Goal: Connect with others: Connect with others

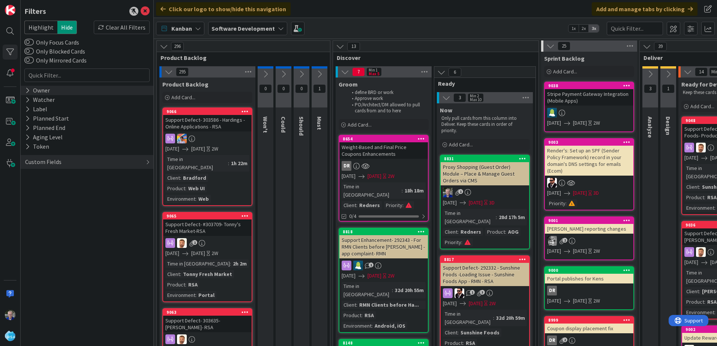
click at [27, 90] on icon at bounding box center [27, 90] width 5 height 6
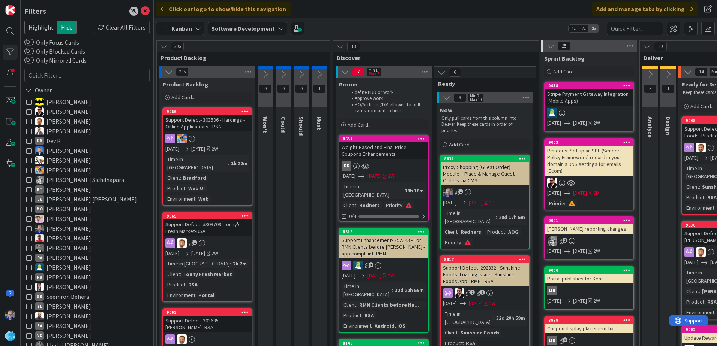
click at [28, 102] on icon at bounding box center [28, 101] width 5 height 5
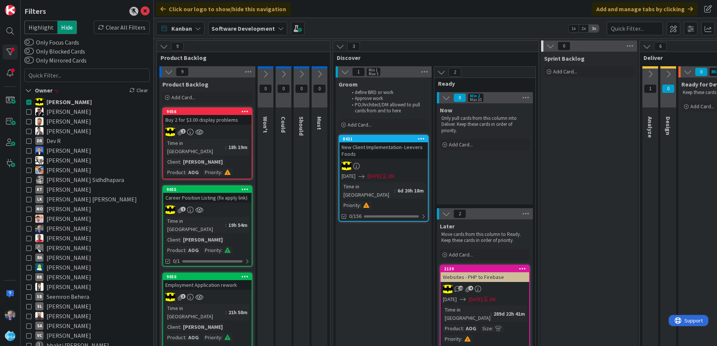
click at [29, 140] on icon at bounding box center [28, 140] width 5 height 5
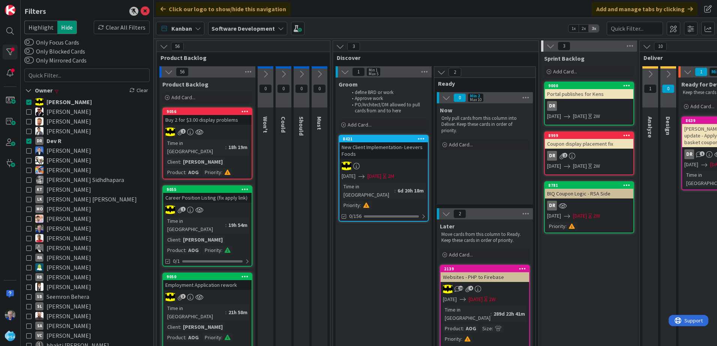
click at [29, 100] on icon at bounding box center [28, 101] width 5 height 5
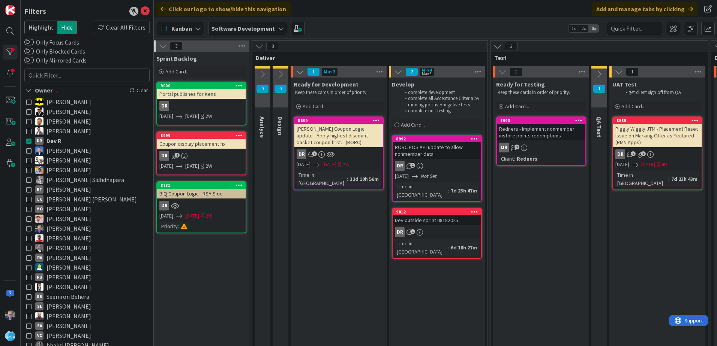
scroll to position [0, 429]
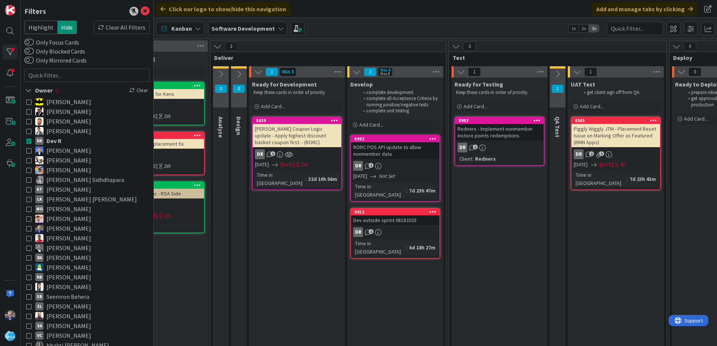
click at [30, 218] on icon at bounding box center [28, 218] width 5 height 5
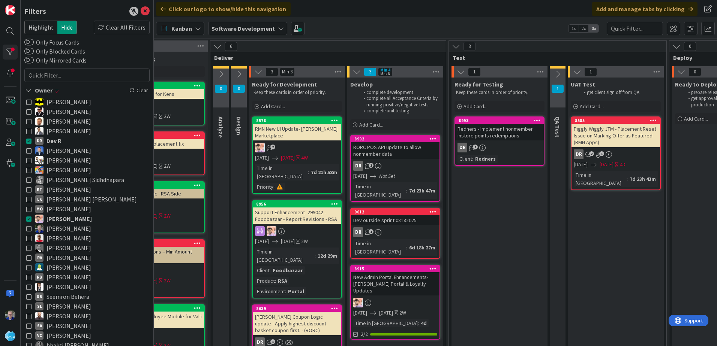
click at [27, 139] on icon at bounding box center [28, 140] width 5 height 5
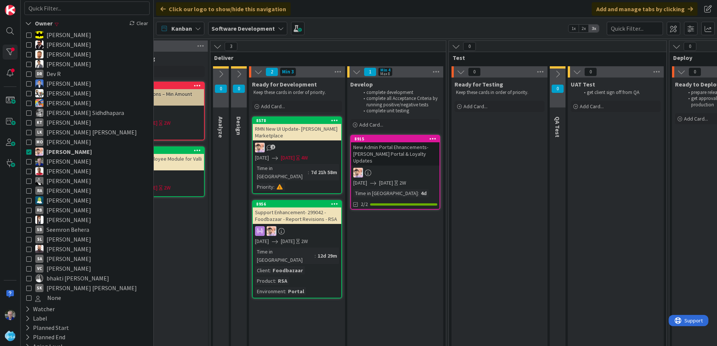
scroll to position [75, 0]
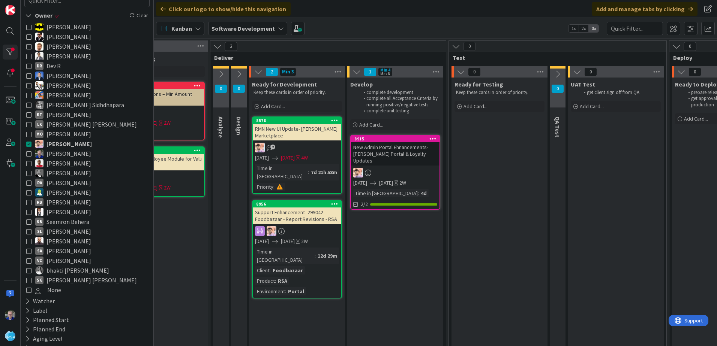
click at [27, 47] on icon at bounding box center [28, 46] width 5 height 5
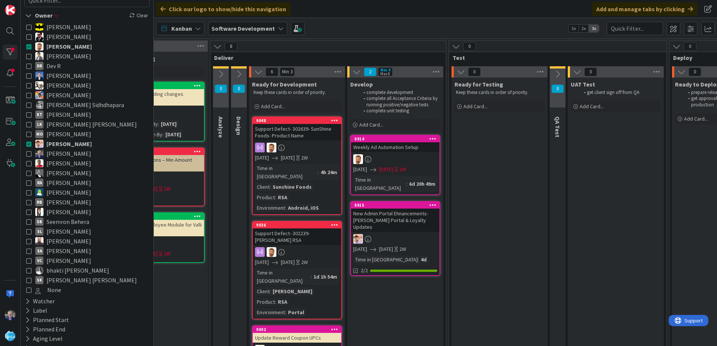
click at [28, 145] on icon at bounding box center [28, 143] width 5 height 5
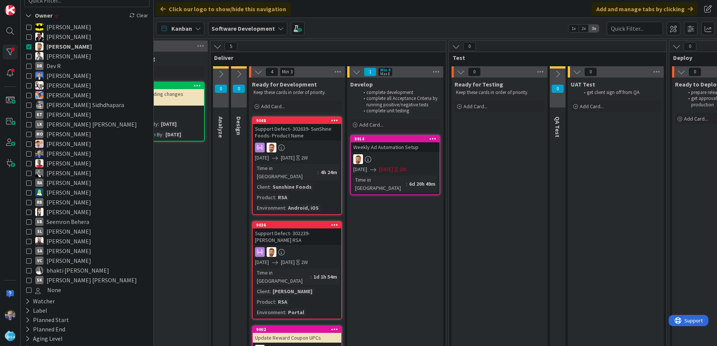
click at [27, 271] on icon at bounding box center [28, 270] width 5 height 5
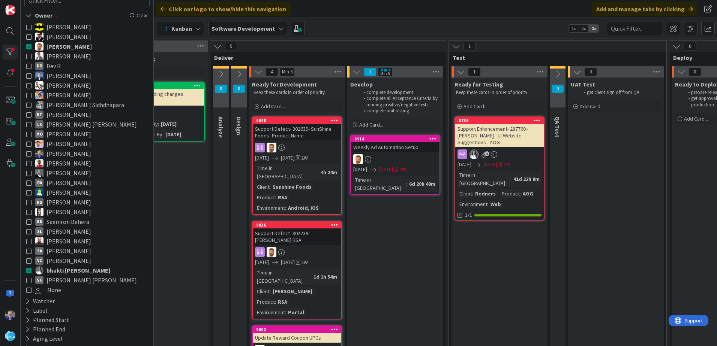
click at [30, 48] on icon at bounding box center [28, 46] width 5 height 5
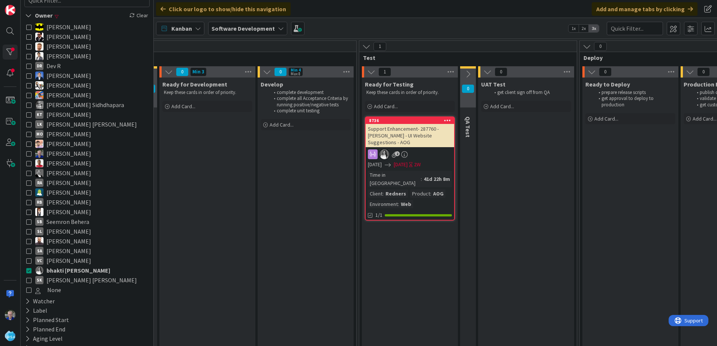
scroll to position [0, 499]
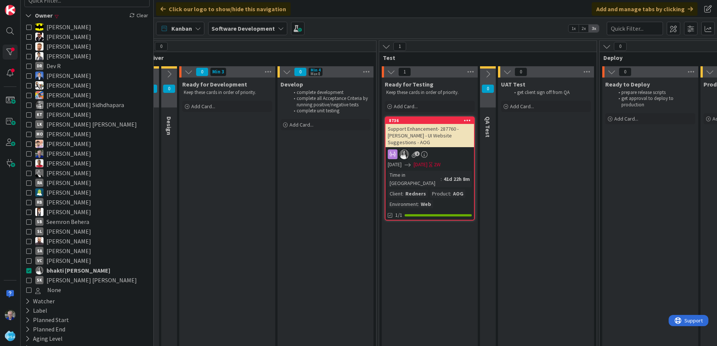
drag, startPoint x: 28, startPoint y: 269, endPoint x: 98, endPoint y: 270, distance: 69.4
click at [98, 270] on button "bhakti [PERSON_NAME]" at bounding box center [86, 271] width 121 height 10
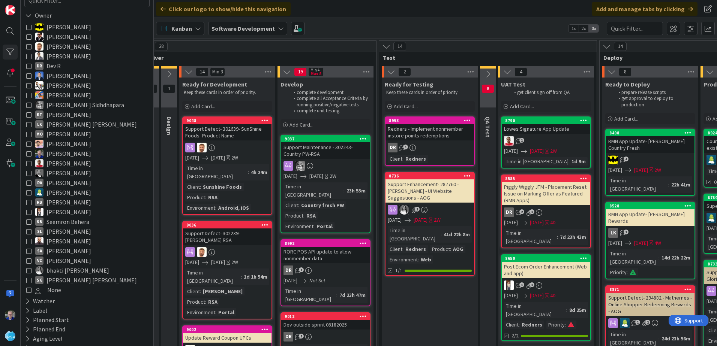
click at [29, 36] on icon at bounding box center [28, 36] width 5 height 5
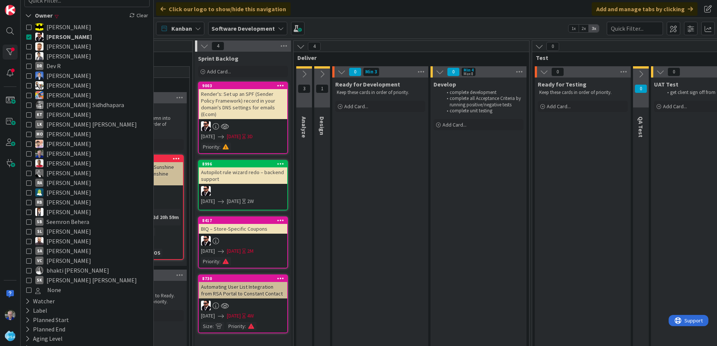
scroll to position [0, 334]
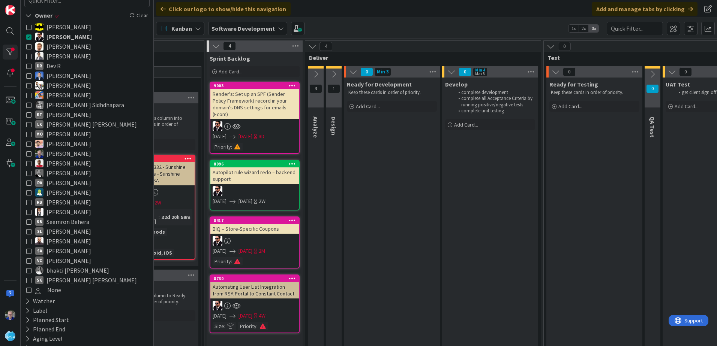
click at [30, 240] on icon at bounding box center [28, 241] width 5 height 5
click at [27, 37] on icon at bounding box center [28, 36] width 5 height 5
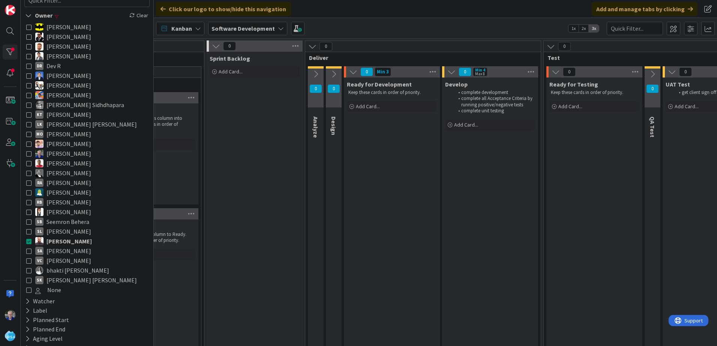
click at [26, 124] on div "[PERSON_NAME] [PERSON_NAME] [PERSON_NAME] [PERSON_NAME] DR [PERSON_NAME] [PERSO…" at bounding box center [86, 158] width 125 height 277
click at [30, 126] on icon at bounding box center [28, 124] width 5 height 5
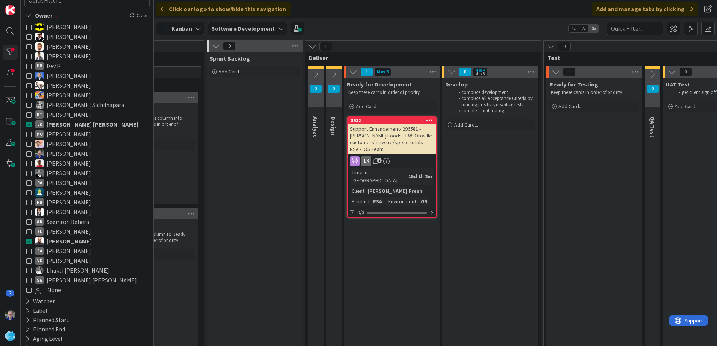
click at [29, 242] on icon at bounding box center [28, 241] width 5 height 5
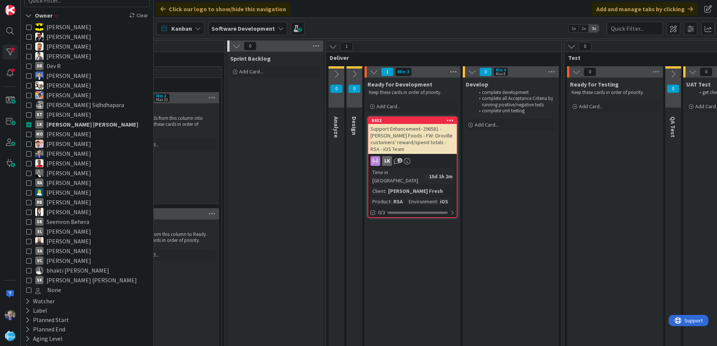
scroll to position [0, 310]
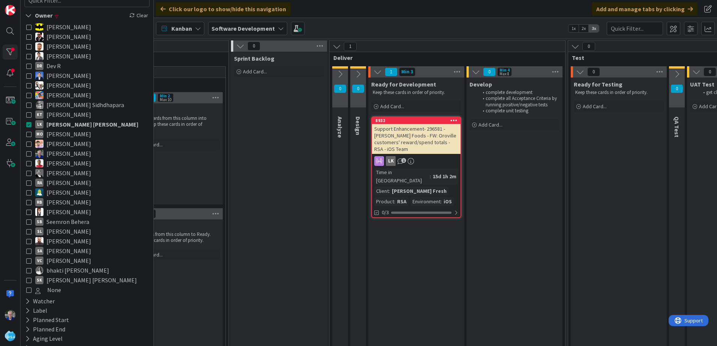
drag, startPoint x: 30, startPoint y: 162, endPoint x: 32, endPoint y: 148, distance: 13.7
click at [30, 161] on icon at bounding box center [28, 163] width 5 height 5
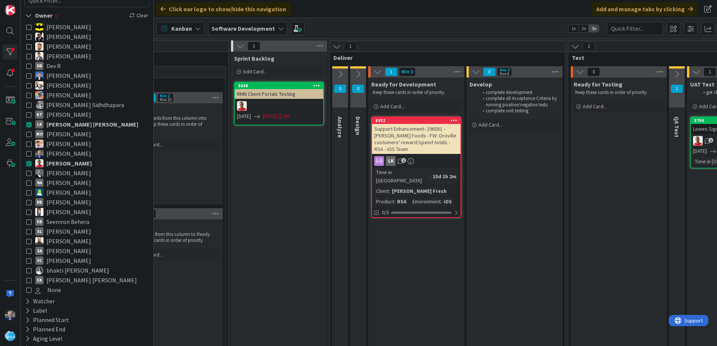
click at [29, 124] on icon at bounding box center [28, 124] width 5 height 5
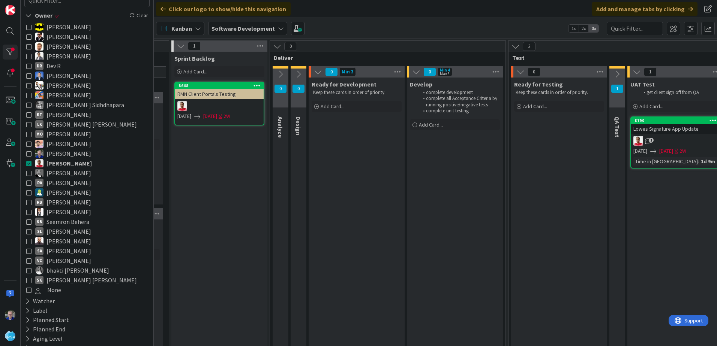
scroll to position [0, 369]
click at [30, 231] on icon at bounding box center [28, 231] width 5 height 5
click at [30, 162] on icon at bounding box center [28, 163] width 5 height 5
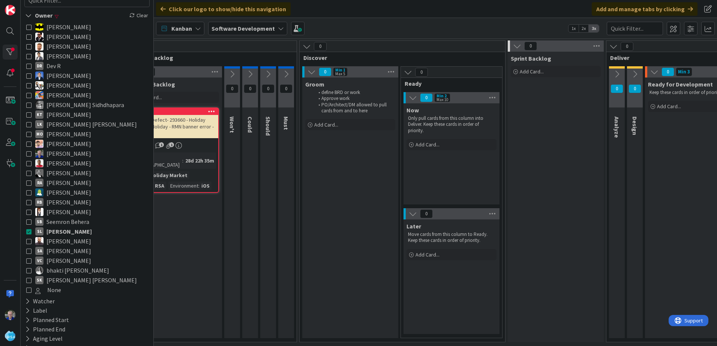
scroll to position [0, 0]
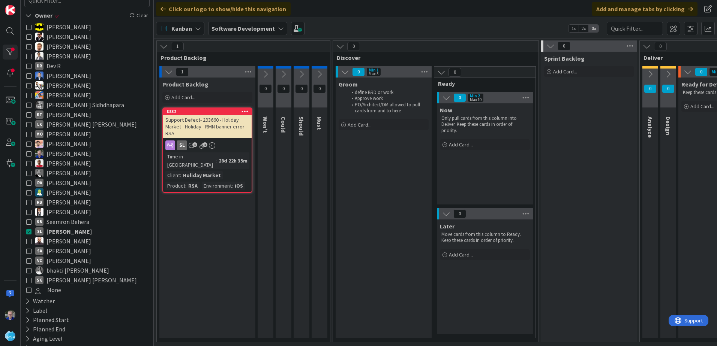
click at [29, 165] on icon at bounding box center [28, 163] width 5 height 5
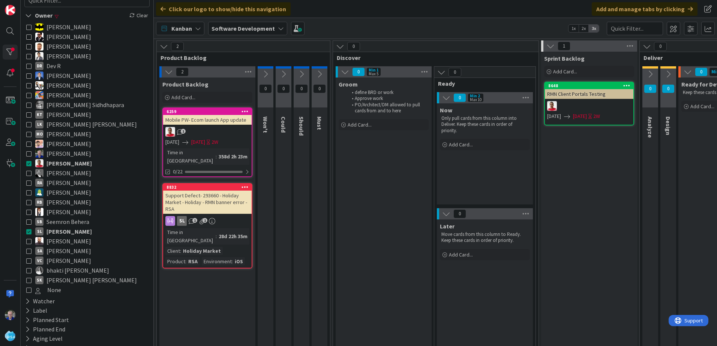
click at [28, 231] on icon at bounding box center [28, 231] width 5 height 5
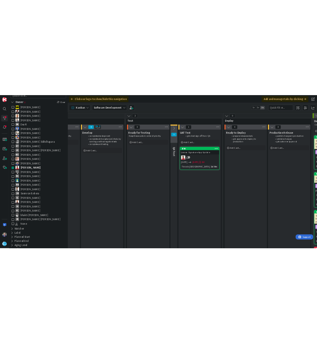
scroll to position [0, 596]
